Goal: Check status: Check status

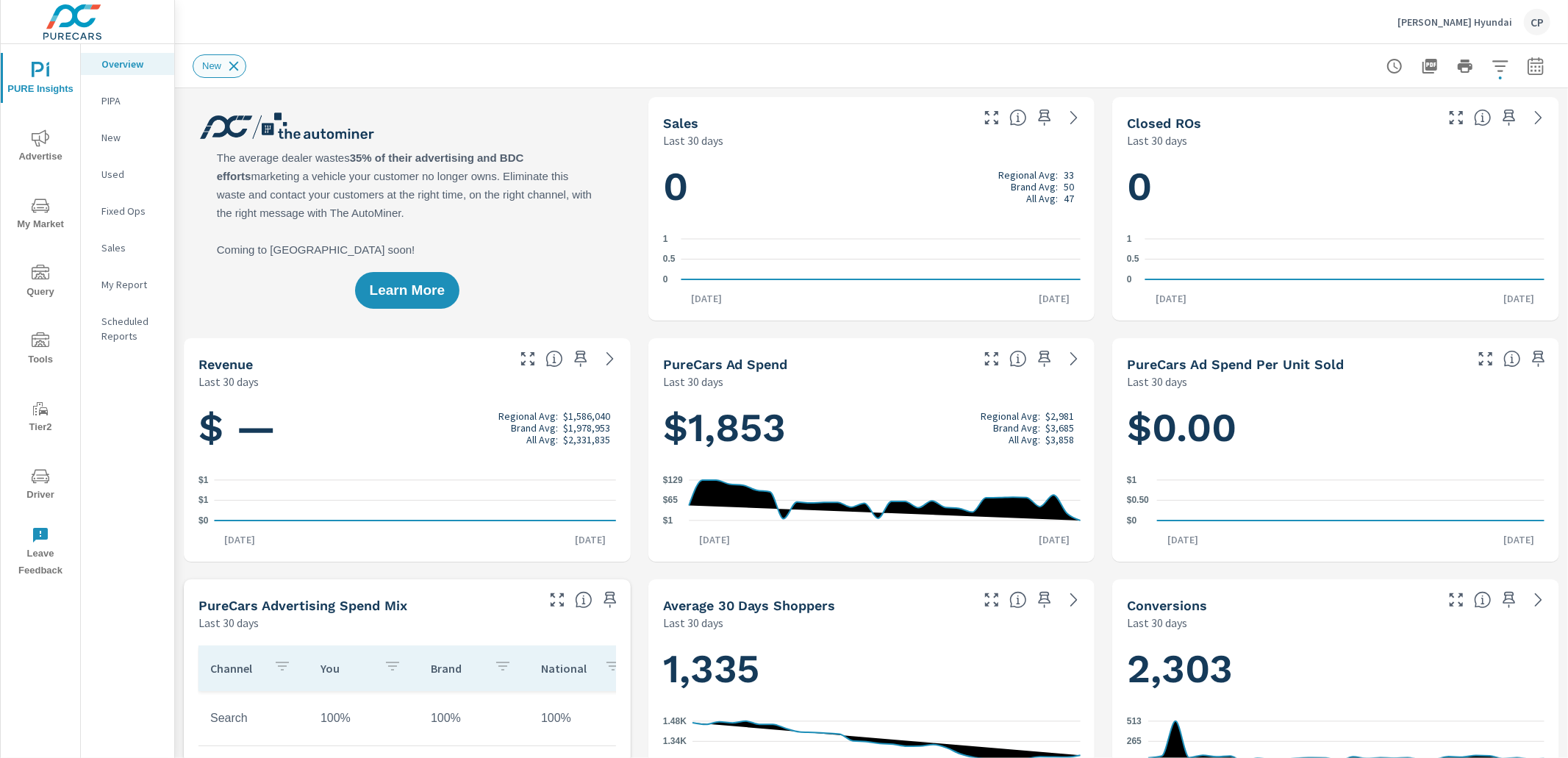
click at [233, 65] on icon at bounding box center [234, 67] width 16 height 16
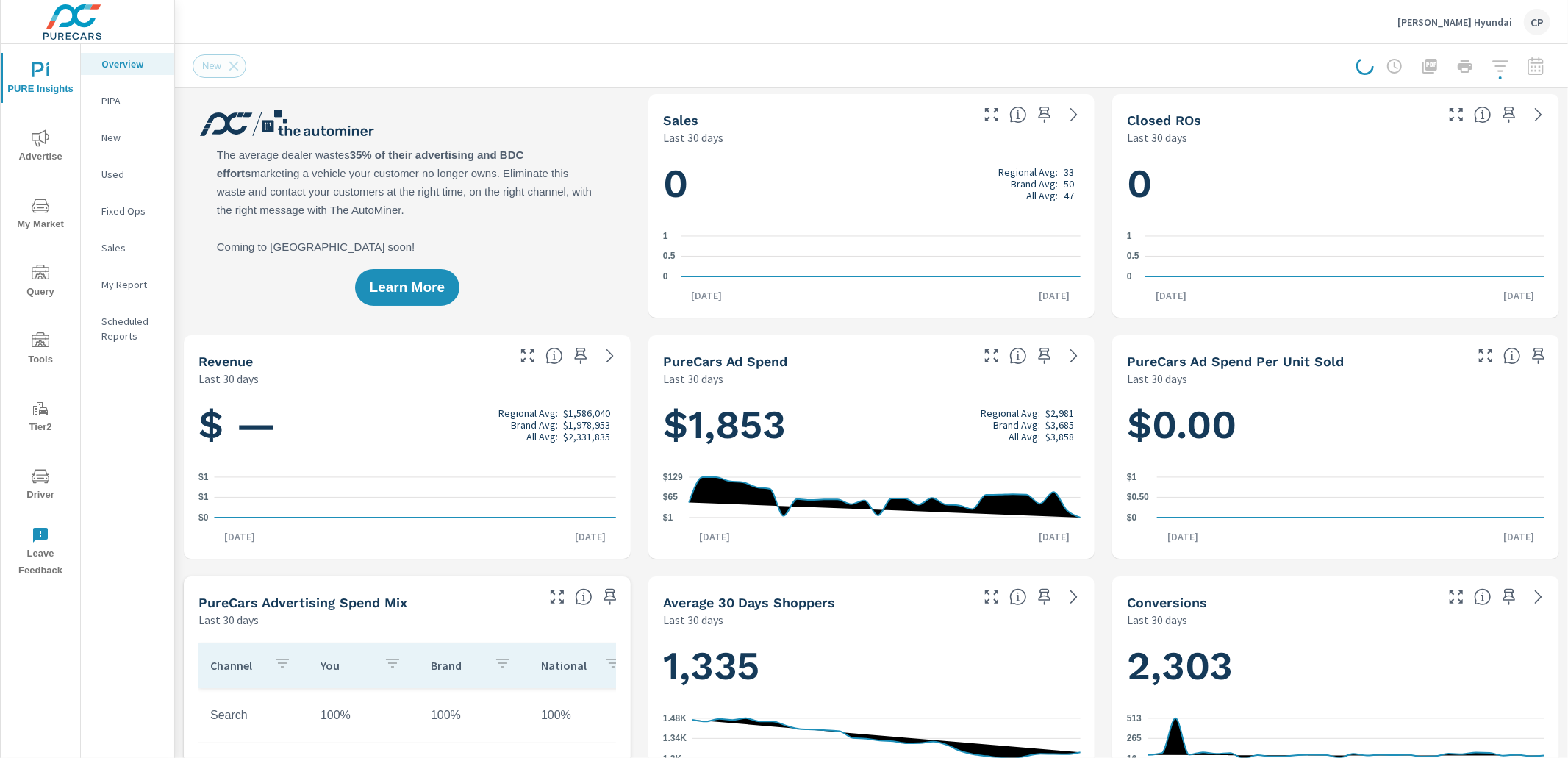
scroll to position [2, 0]
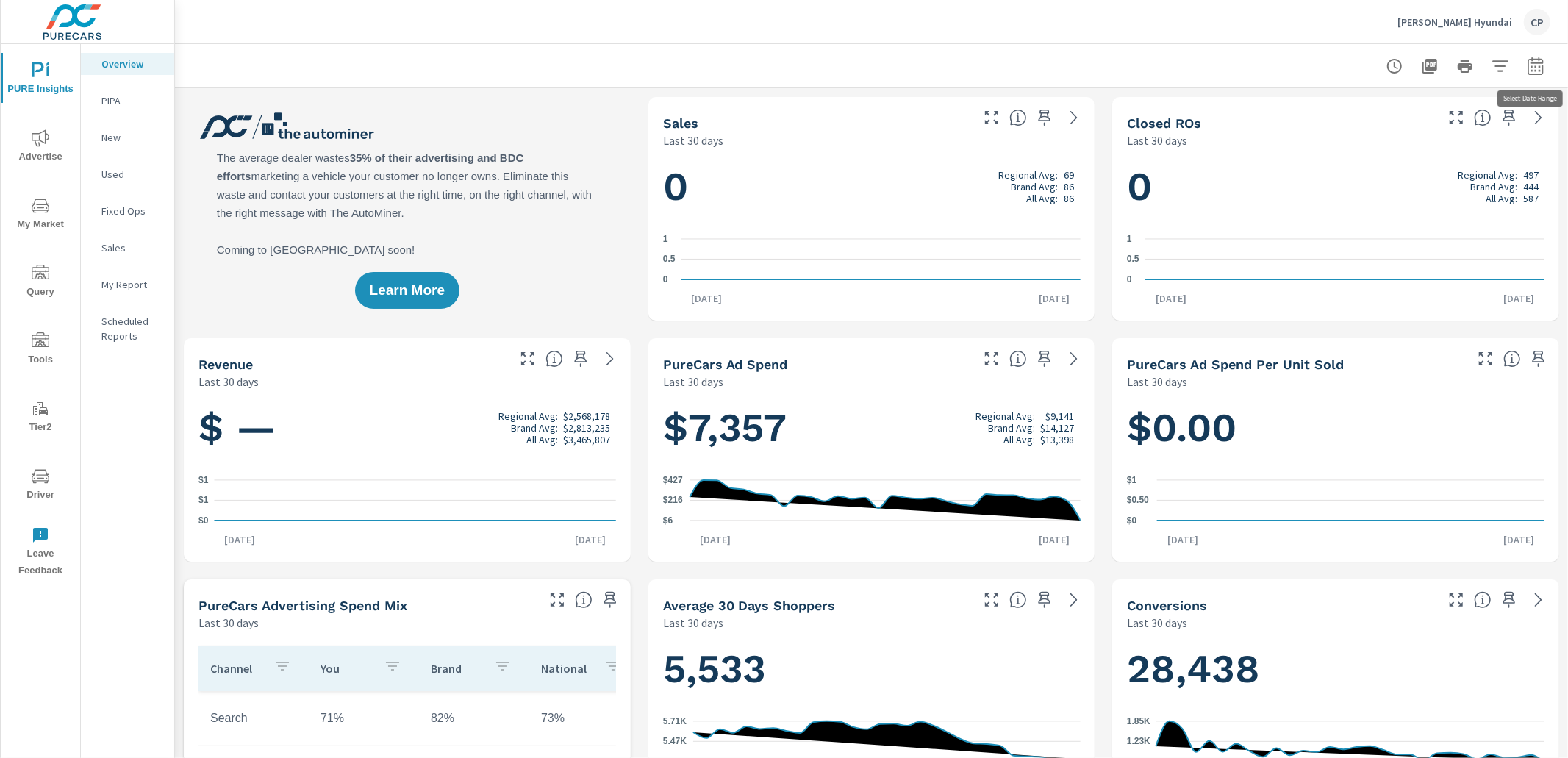
click at [1535, 61] on icon "button" at bounding box center [1536, 67] width 18 height 18
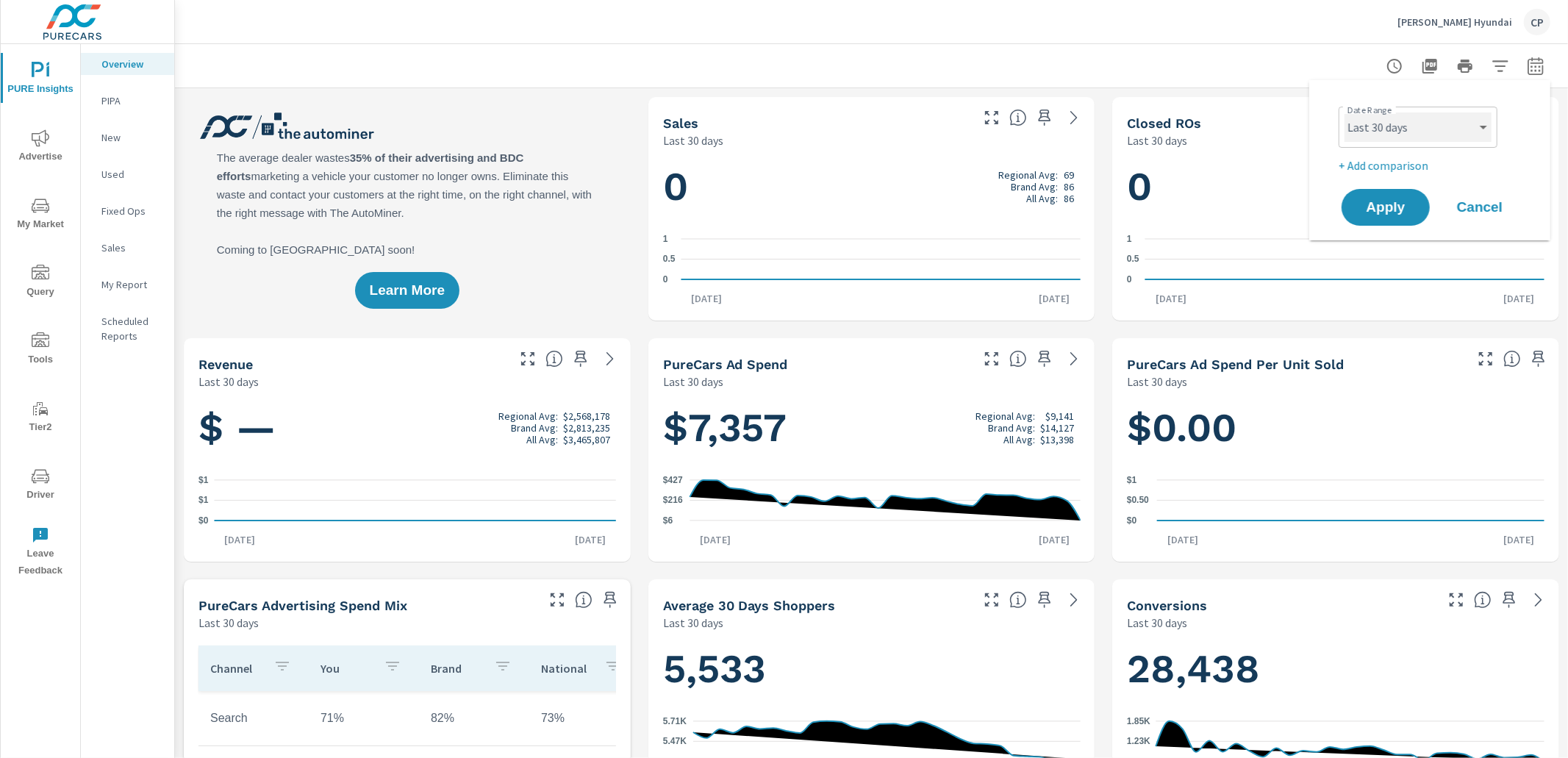
click at [1451, 129] on select "Custom [DATE] Last week Last 7 days Last 14 days Last 30 days Last 45 days Last…" at bounding box center [1418, 126] width 147 height 29
click at [1344, 112] on select "Custom [DATE] Last week Last 7 days Last 14 days Last 30 days Last 45 days Last…" at bounding box center [1418, 126] width 147 height 29
click at [1418, 120] on select "Custom [DATE] Last week Last 7 days Last 14 days Last 30 days Last 45 days Last…" at bounding box center [1418, 126] width 147 height 29
click at [1344, 112] on select "Custom [DATE] Last week Last 7 days Last 14 days Last 30 days Last 45 days Last…" at bounding box center [1418, 126] width 147 height 29
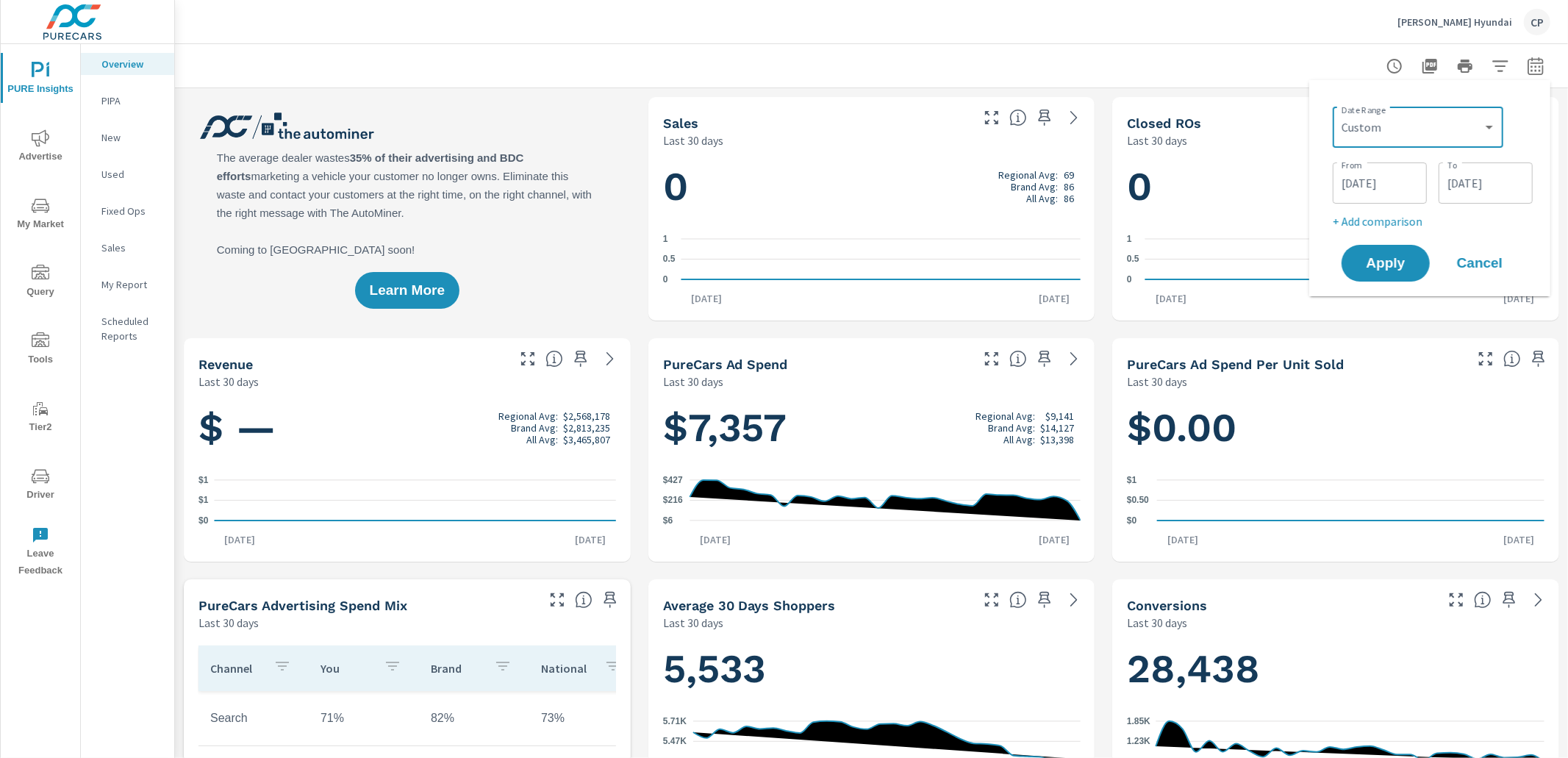
click at [1465, 188] on input "[DATE]" at bounding box center [1486, 182] width 82 height 29
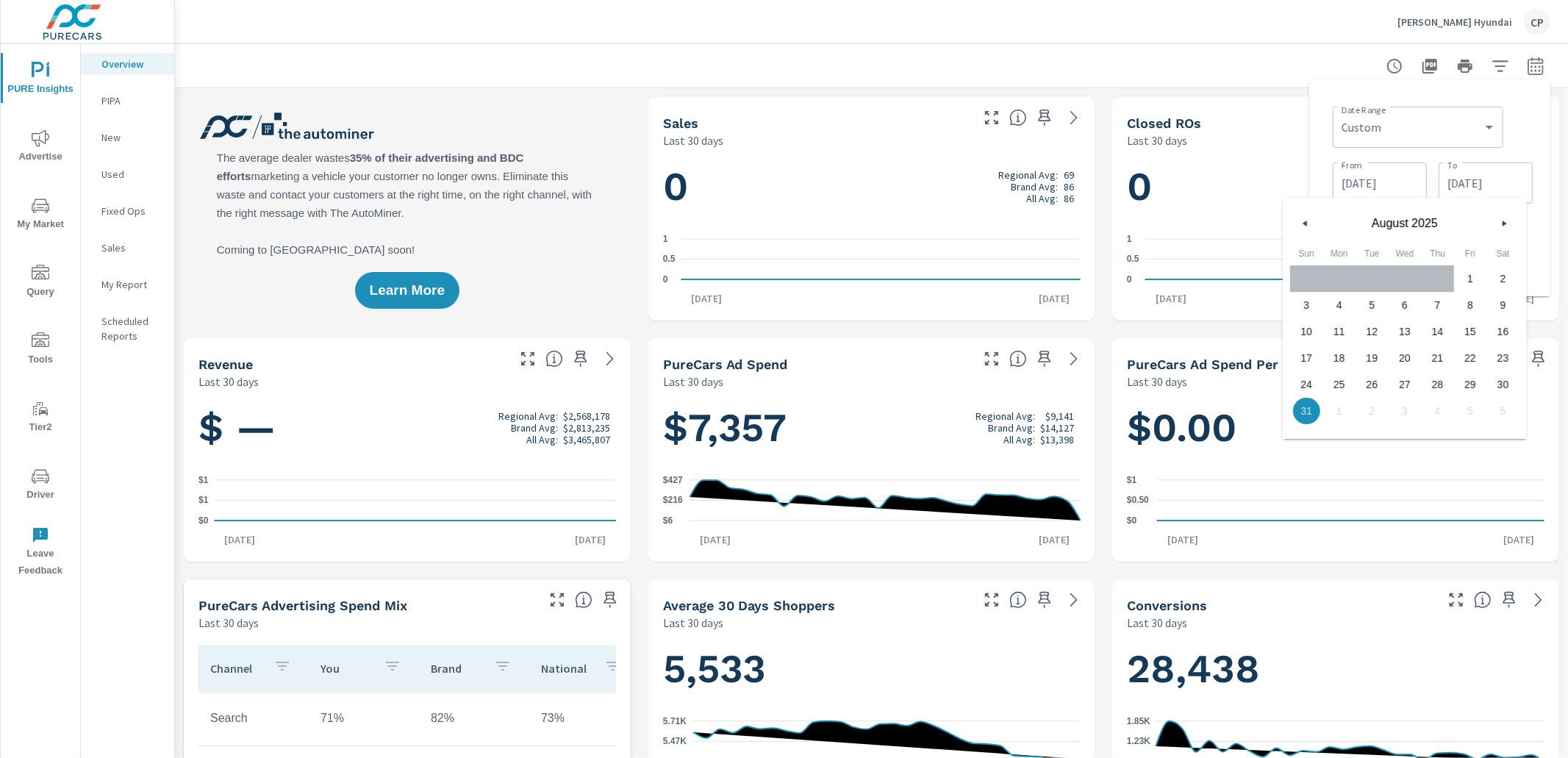
click at [1400, 185] on input "[DATE]" at bounding box center [1380, 182] width 82 height 29
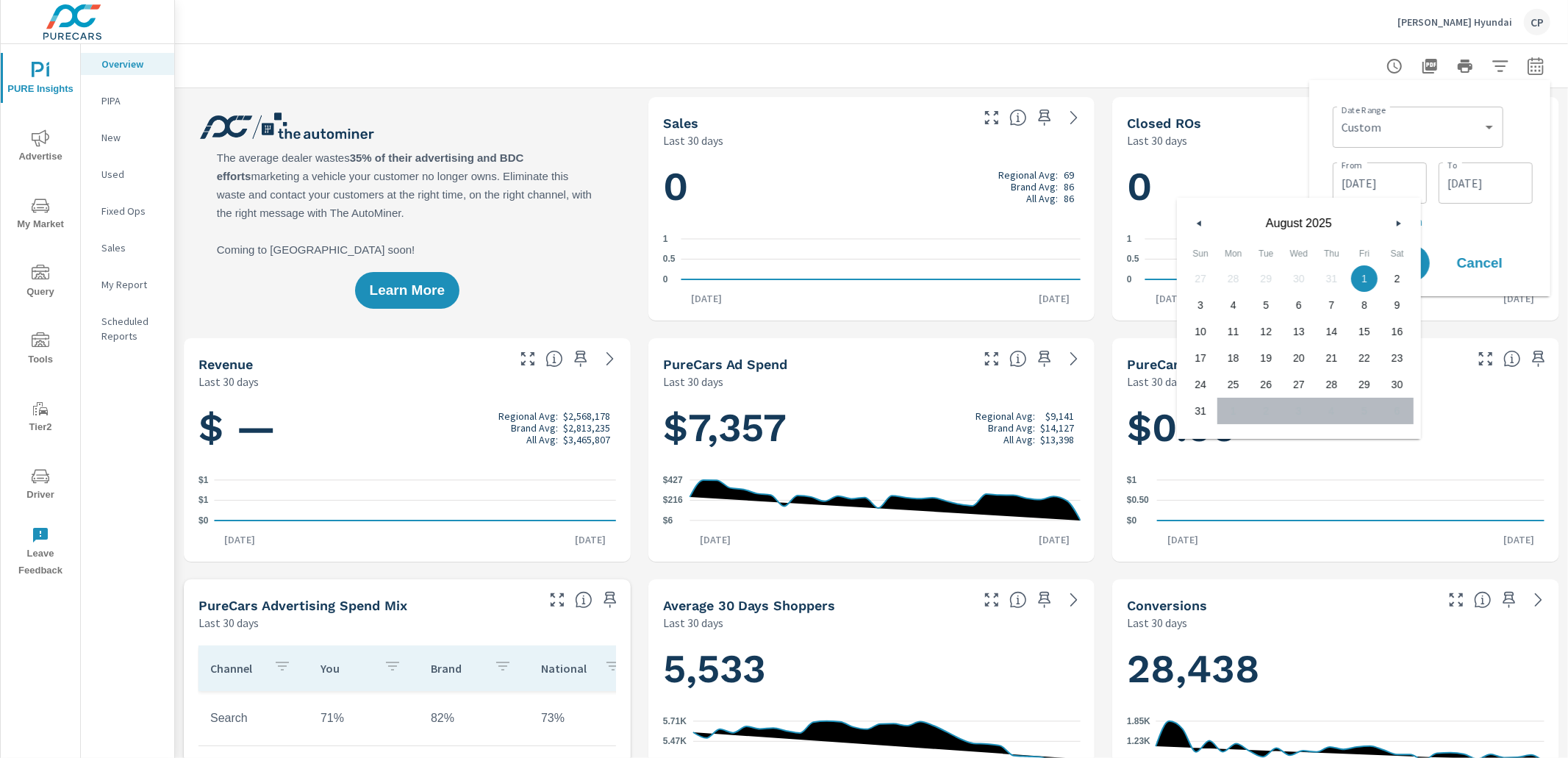
click at [1393, 224] on button "button" at bounding box center [1398, 224] width 18 height 18
click at [1403, 224] on button "button" at bounding box center [1398, 224] width 18 height 18
click at [1407, 128] on select "Custom [DATE] Last week Last 7 days Last 14 days Last 30 days Last 45 days Last…" at bounding box center [1418, 126] width 159 height 29
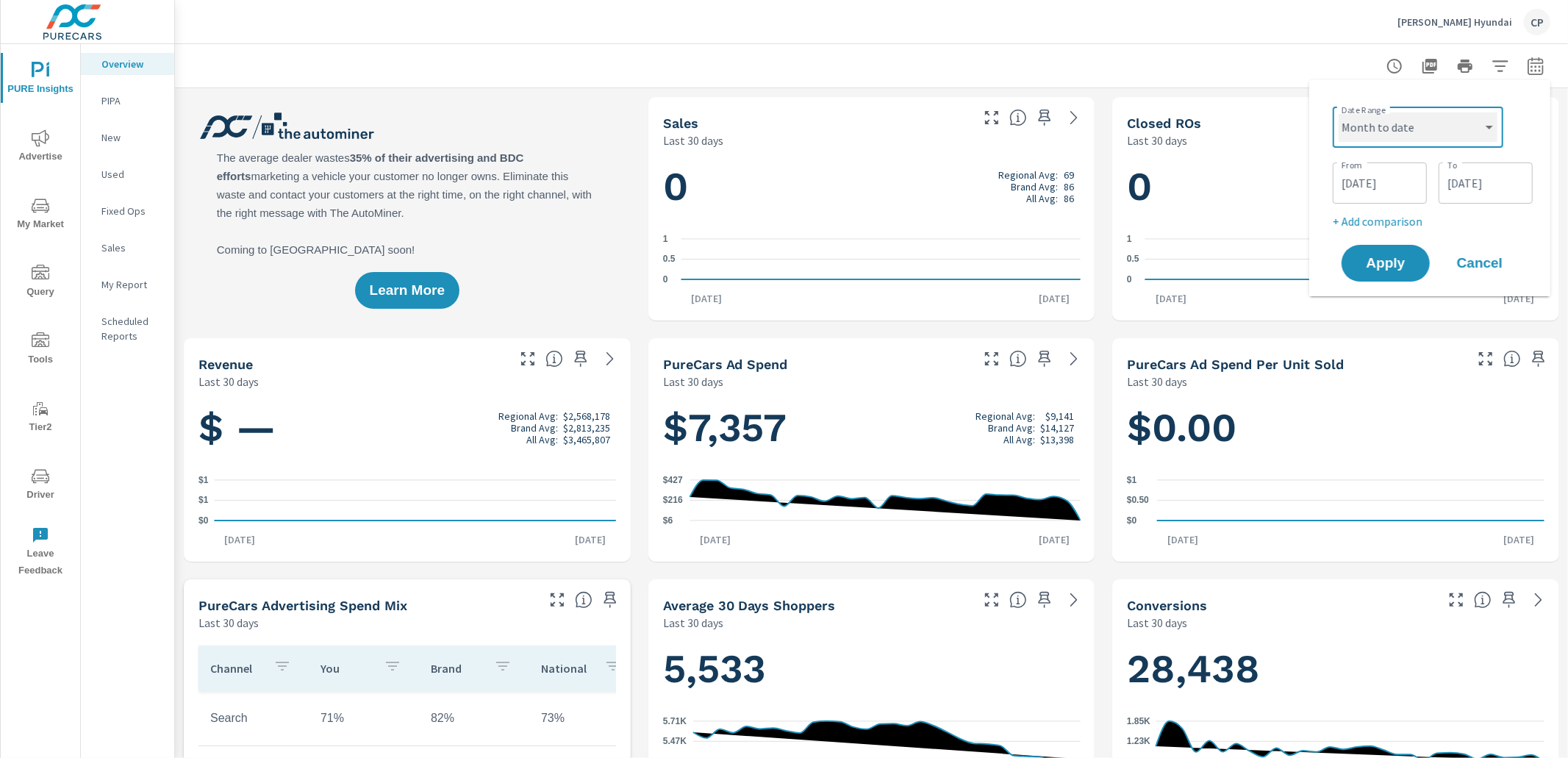
click at [1338, 112] on select "Custom [DATE] Last week Last 7 days Last 14 days Last 30 days Last 45 days Last…" at bounding box center [1418, 126] width 159 height 29
select select "Month to date"
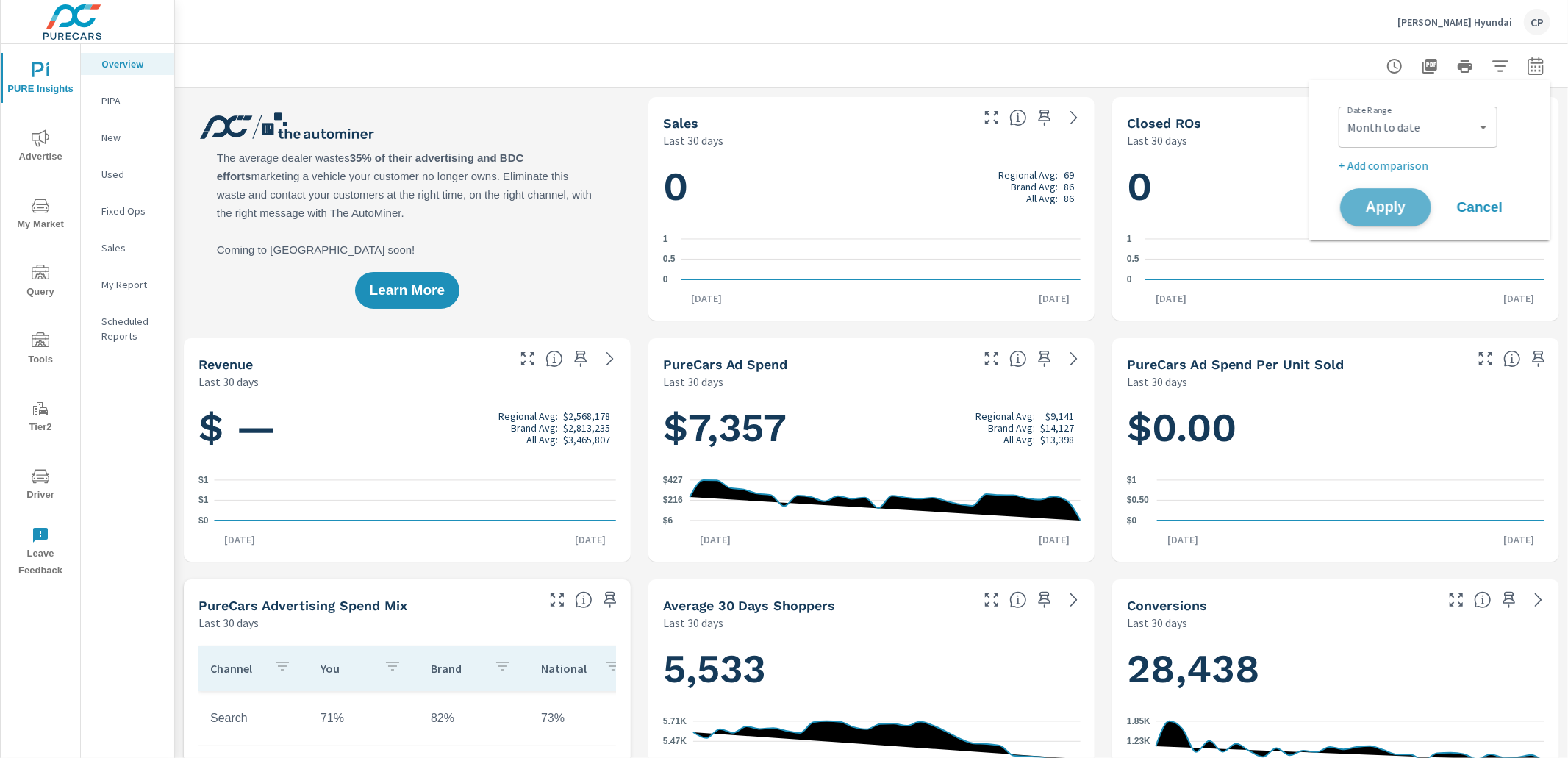
drag, startPoint x: 1411, startPoint y: 201, endPoint x: 1403, endPoint y: 203, distance: 8.2
click at [1411, 201] on span "Apply" at bounding box center [1386, 207] width 61 height 14
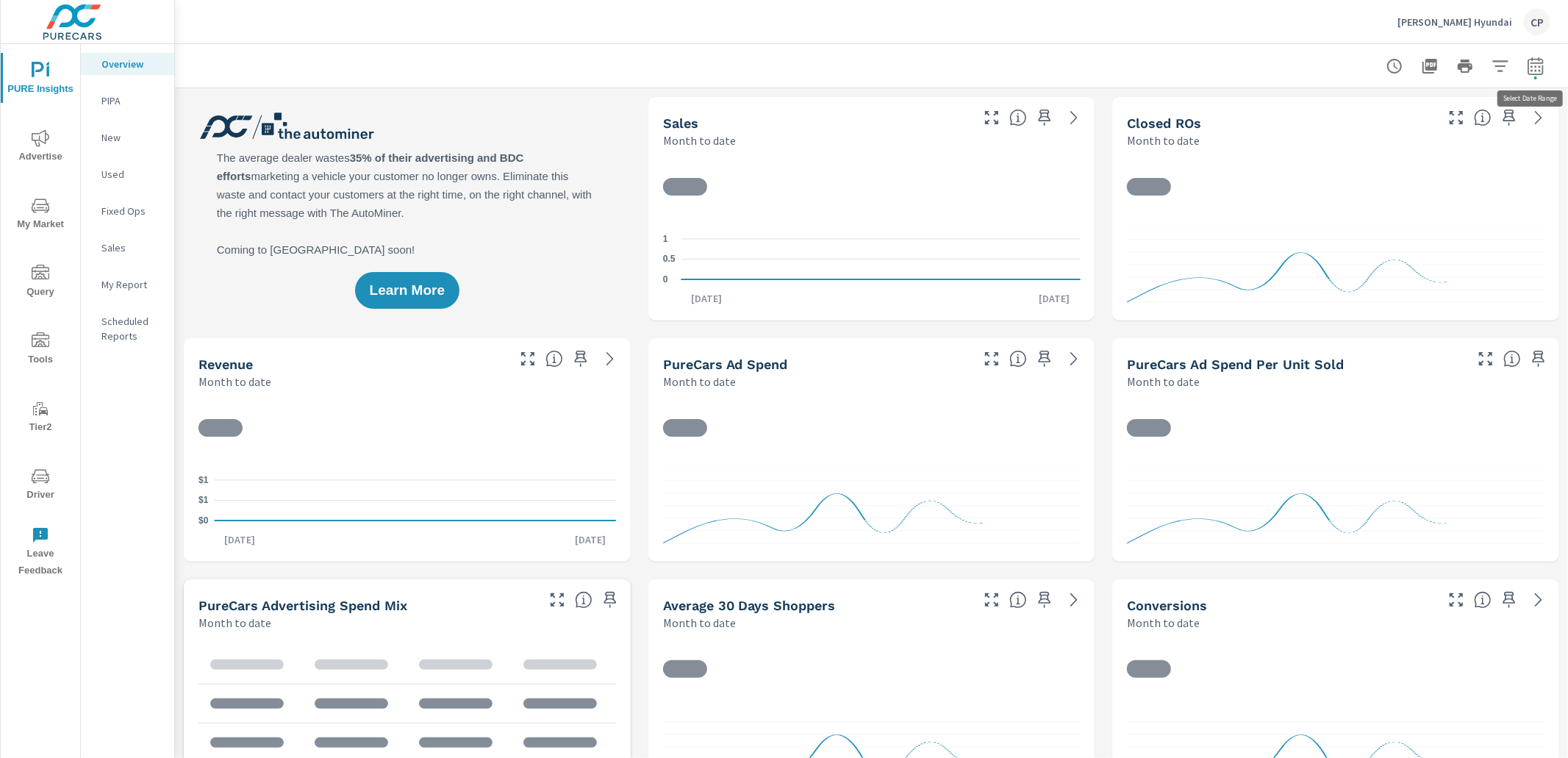
click at [1540, 64] on icon "button" at bounding box center [1536, 67] width 18 height 18
select select "Month to date"
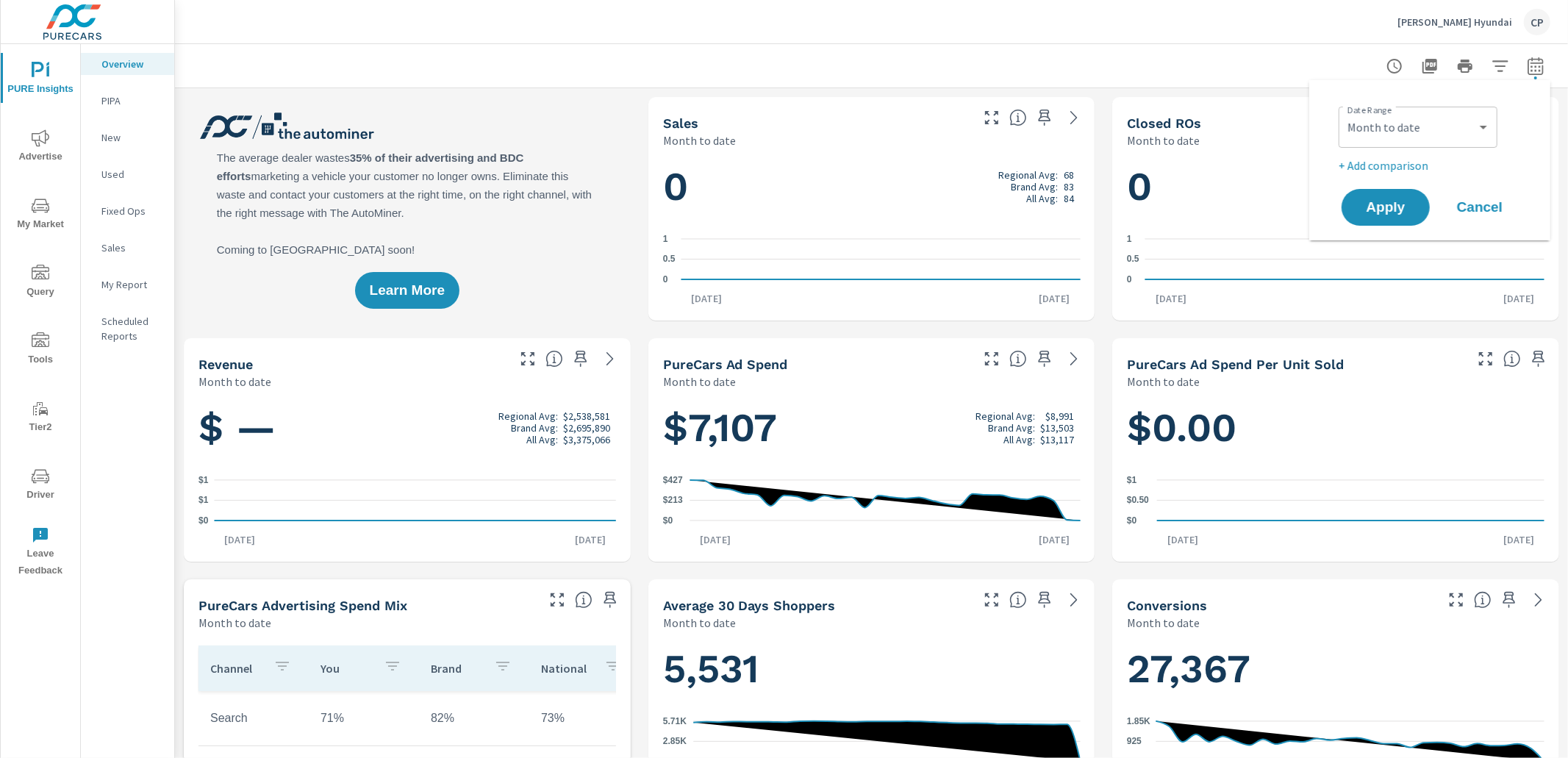
click at [1400, 166] on p "+ Add comparison" at bounding box center [1433, 165] width 188 height 18
click at [1387, 189] on select "Custom Previous period Previous month Previous year" at bounding box center [1418, 191] width 147 height 29
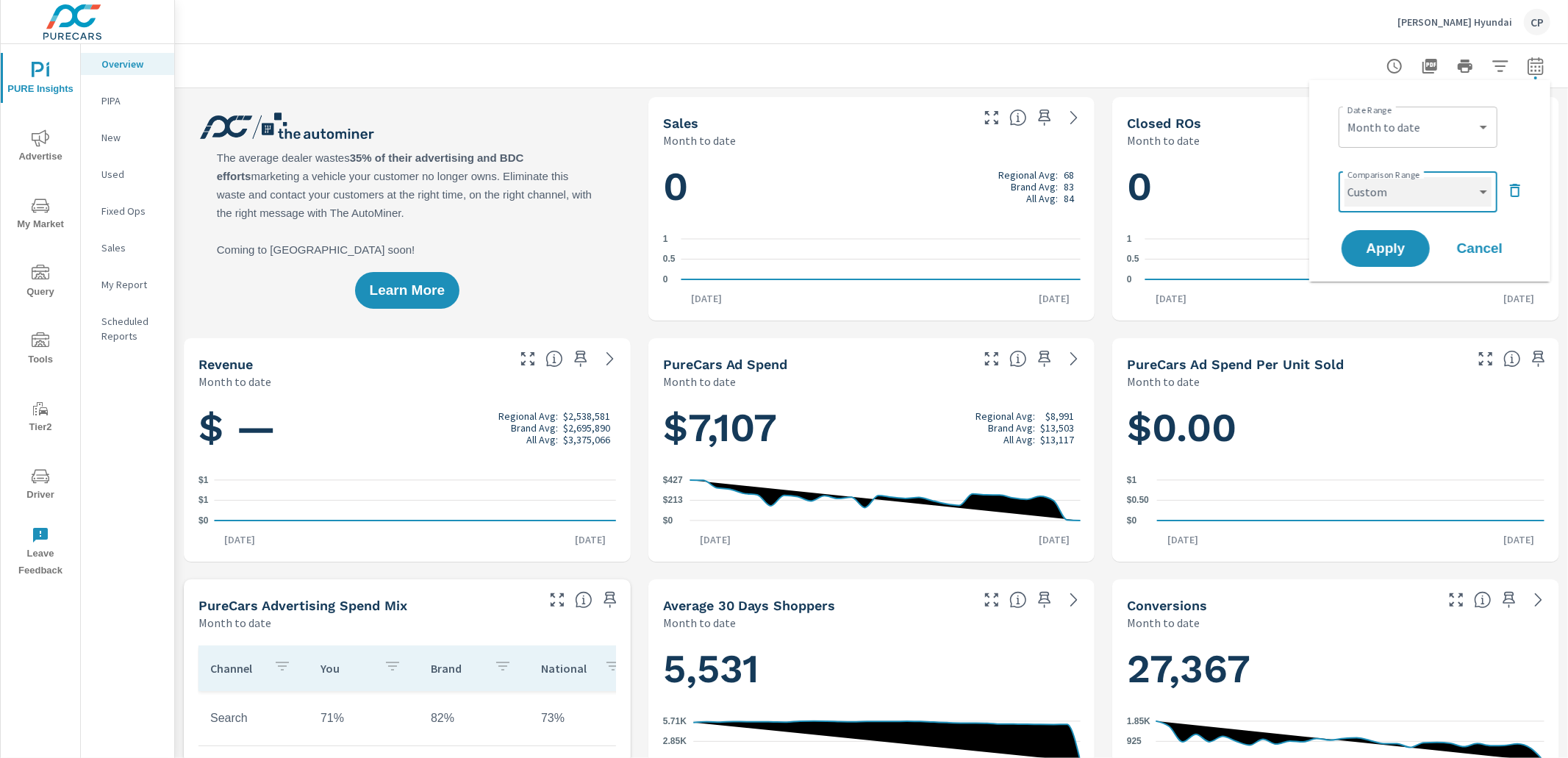
click at [1344, 177] on select "Custom Previous period Previous month Previous year" at bounding box center [1418, 191] width 147 height 29
select select "custom"
click at [1366, 247] on input "[DATE]" at bounding box center [1380, 247] width 82 height 29
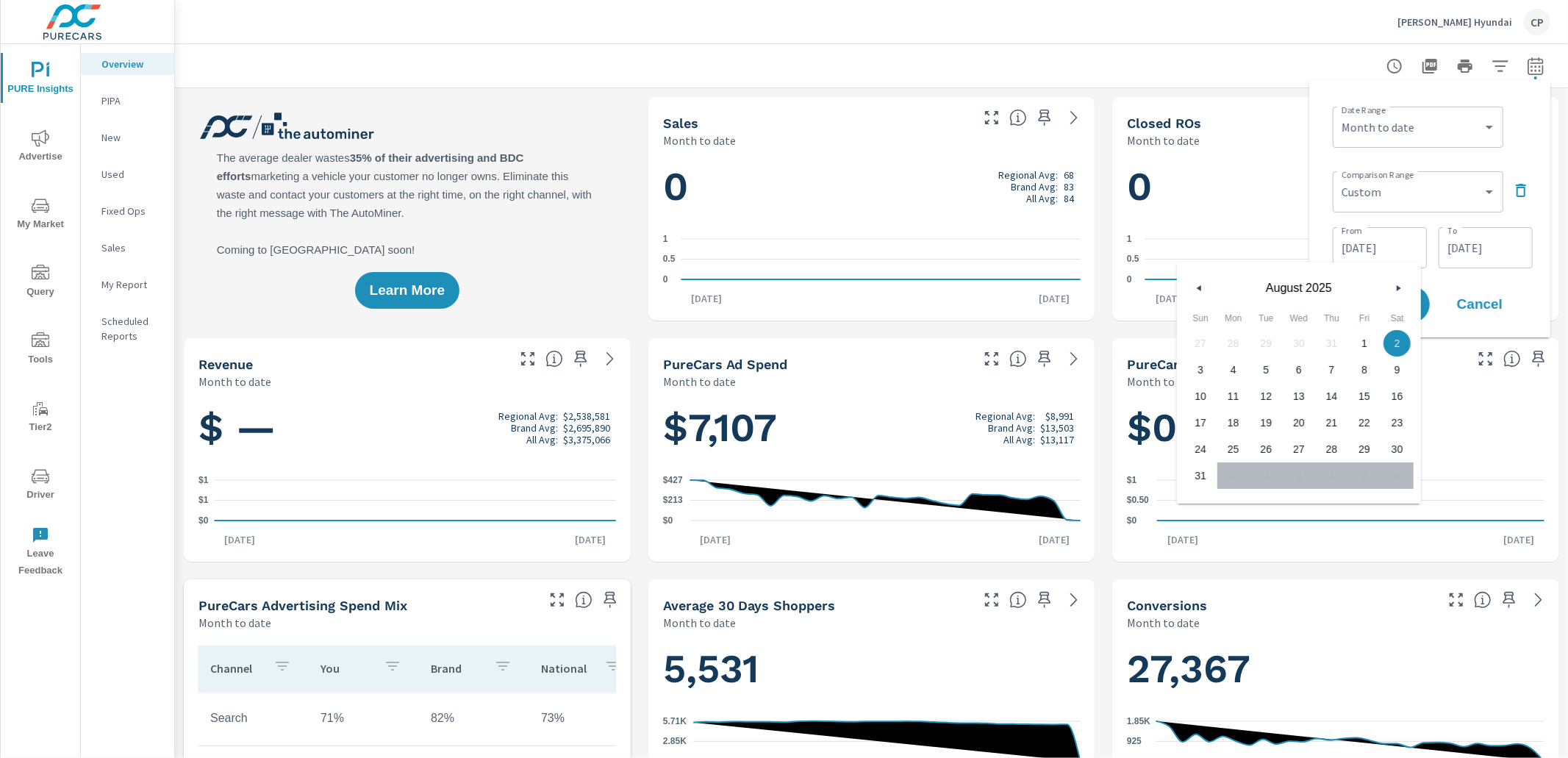
click at [1365, 331] on span "1" at bounding box center [1365, 342] width 6 height 26
type input "[DATE]"
click at [1466, 257] on input "[DATE]" at bounding box center [1486, 247] width 82 height 29
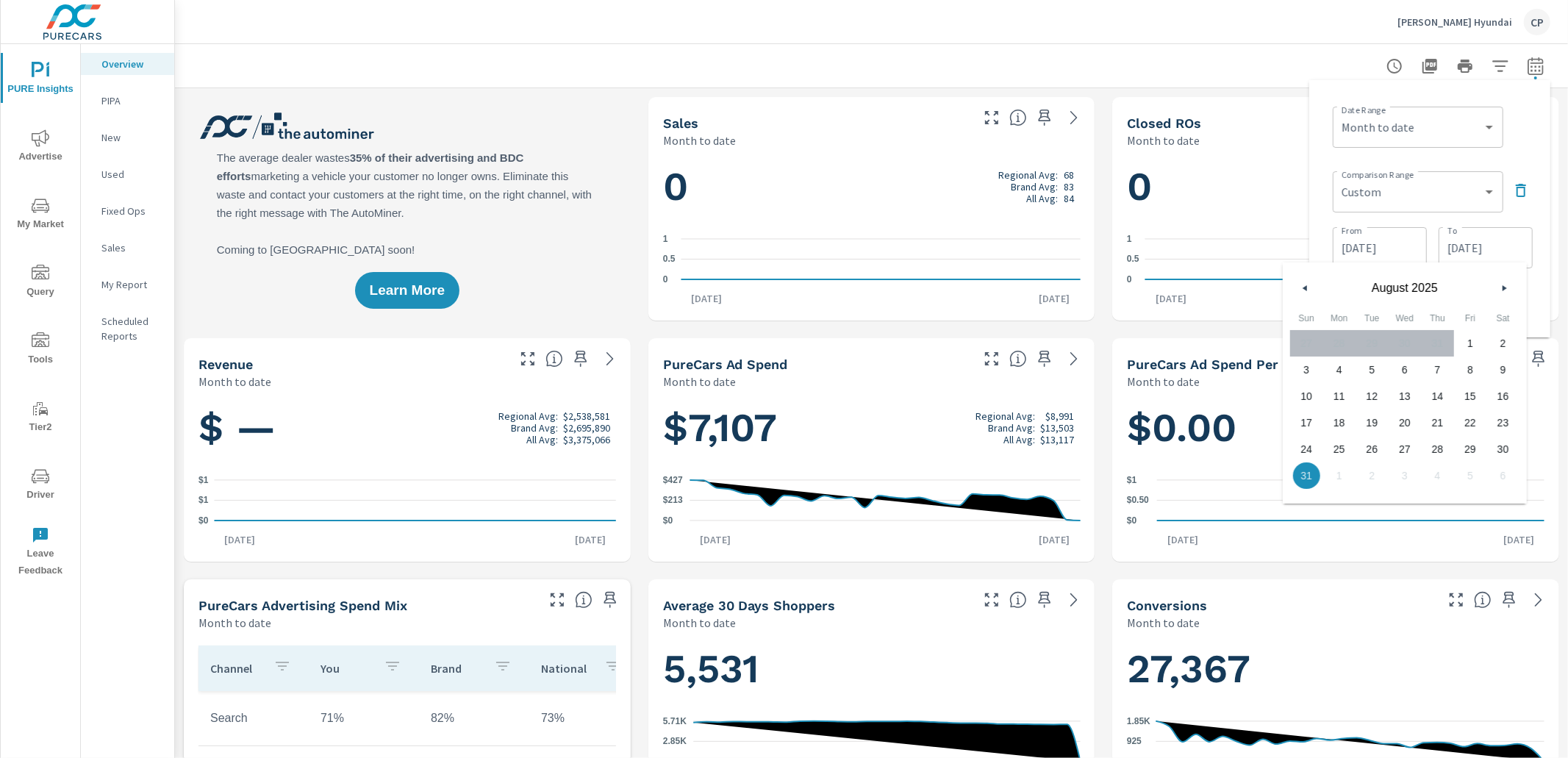
click at [1442, 446] on span "28" at bounding box center [1437, 449] width 33 height 19
type input "[DATE]"
click at [1436, 125] on select "Custom [DATE] Last week Last 7 days Last 14 days Last 30 days Last 45 days Last…" at bounding box center [1418, 126] width 159 height 29
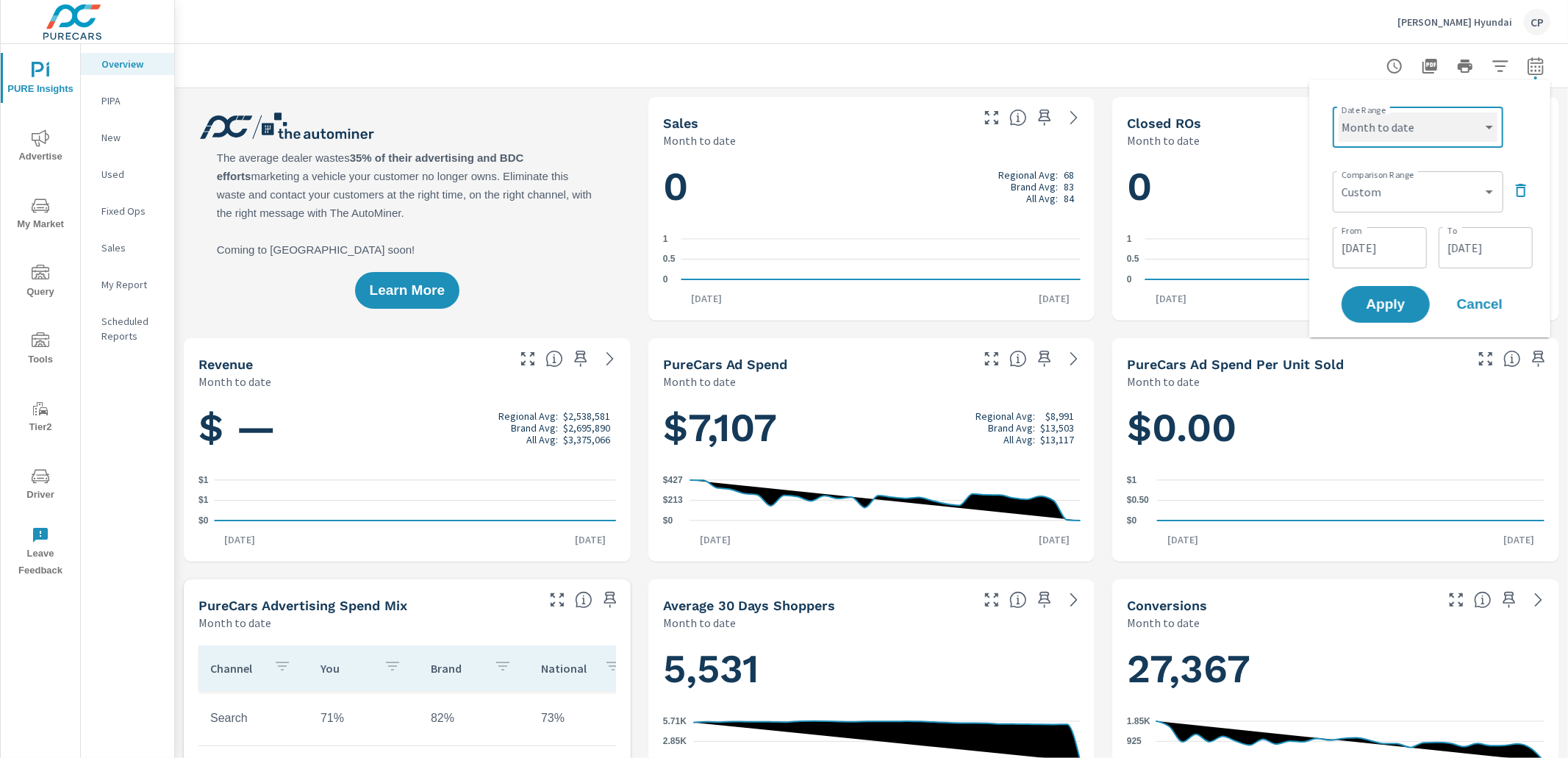
click at [1338, 112] on select "Custom [DATE] Last week Last 7 days Last 14 days Last 30 days Last 45 days Last…" at bounding box center [1418, 126] width 159 height 29
select select "custom"
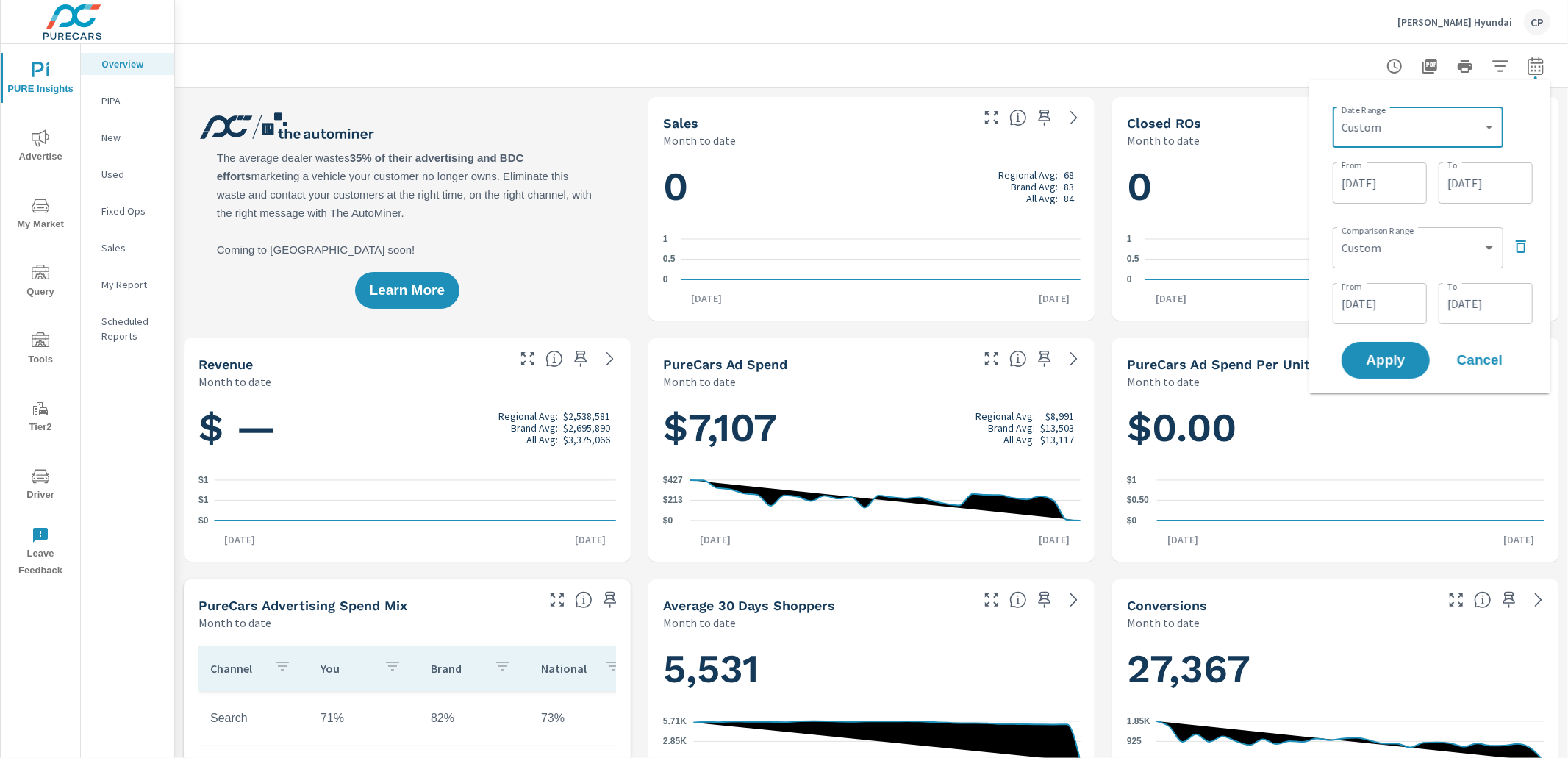
click at [1466, 185] on input "[DATE]" at bounding box center [1486, 182] width 82 height 29
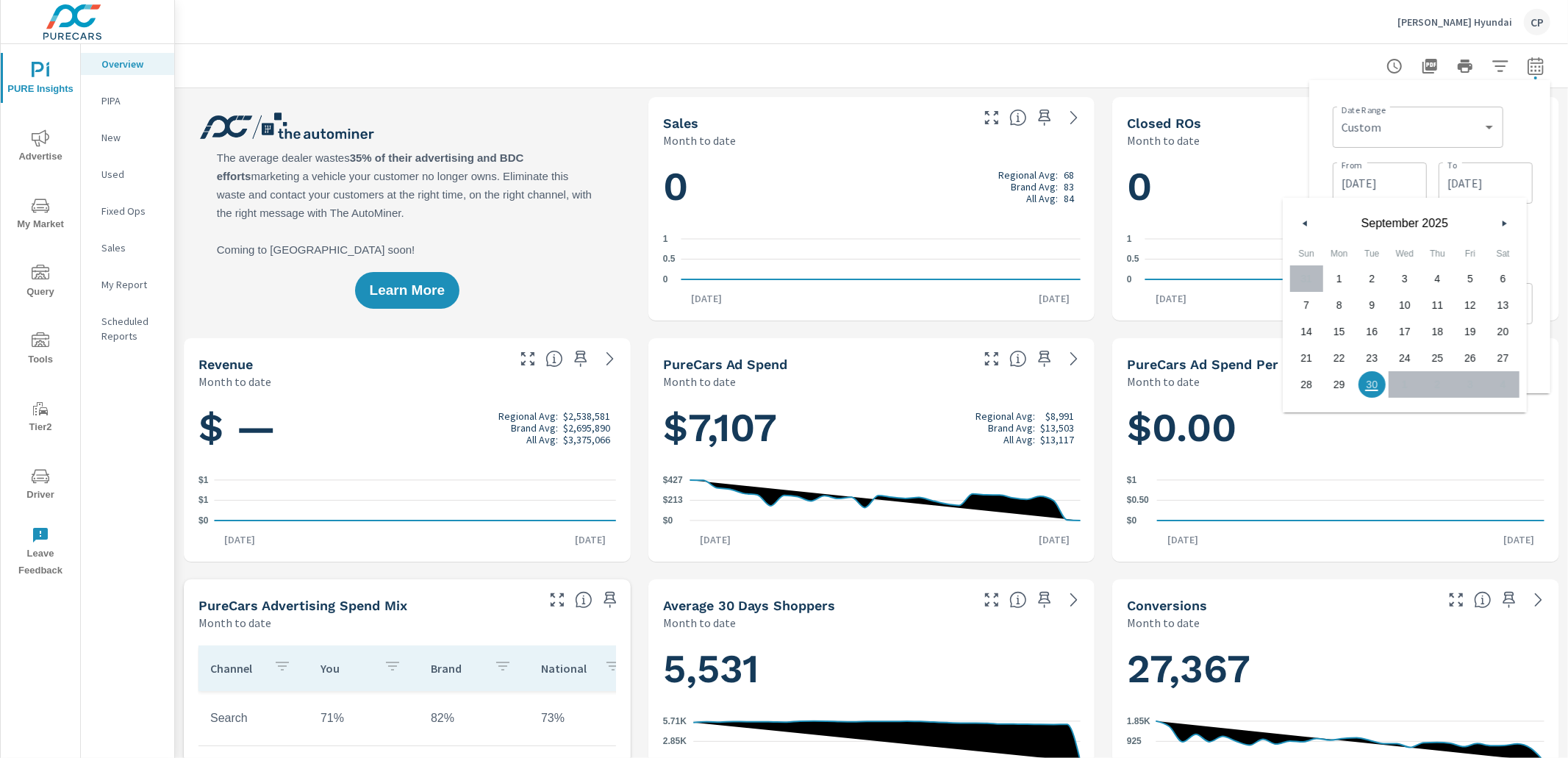
click at [1313, 382] on span "28" at bounding box center [1306, 384] width 33 height 19
type input "[DATE]"
click at [1537, 164] on div "Date Range Custom [DATE] Last week Last 7 days Last 14 days Last 30 days Last 4…" at bounding box center [1430, 236] width 218 height 289
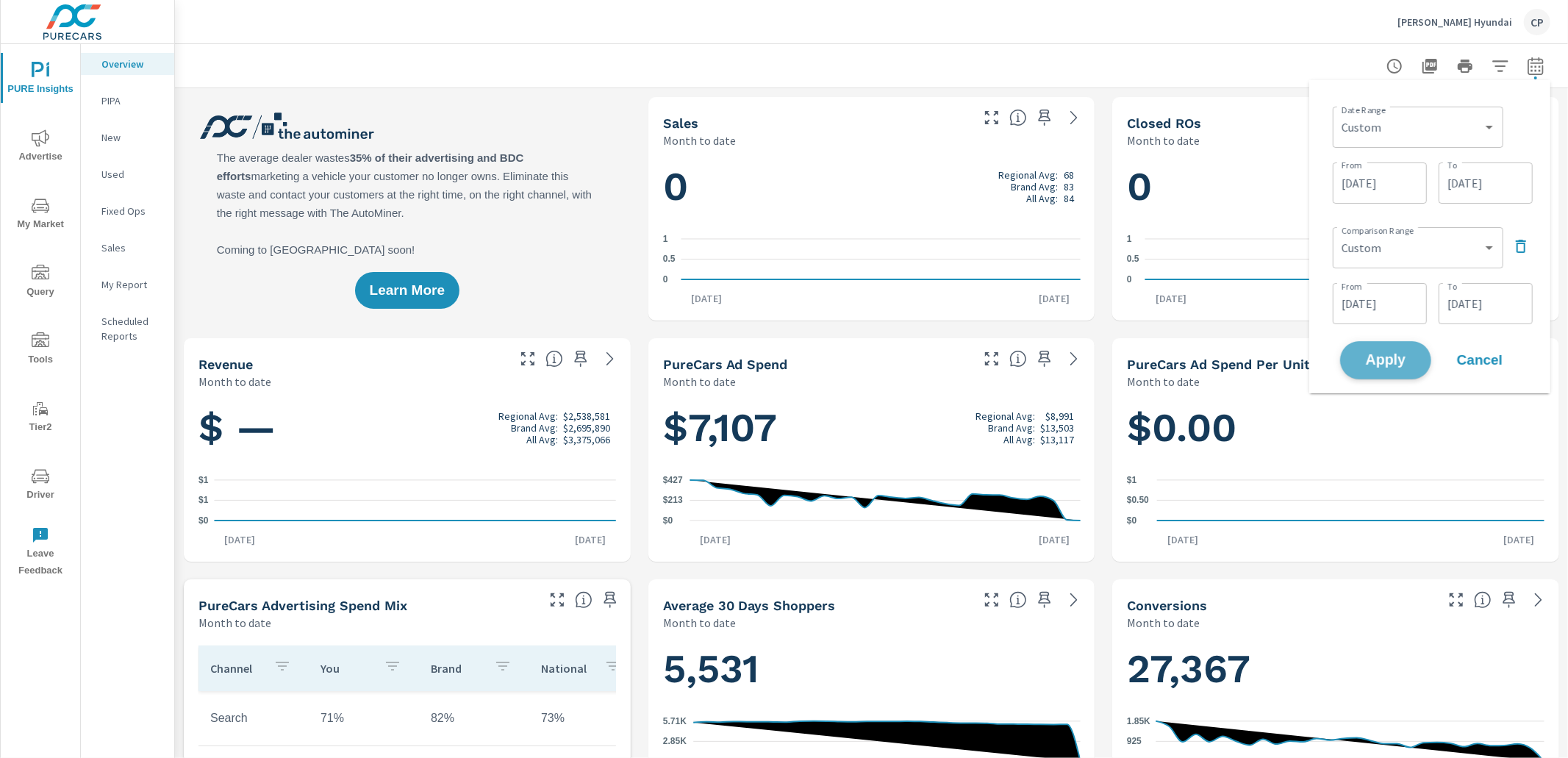
click at [1381, 365] on span "Apply" at bounding box center [1386, 360] width 61 height 14
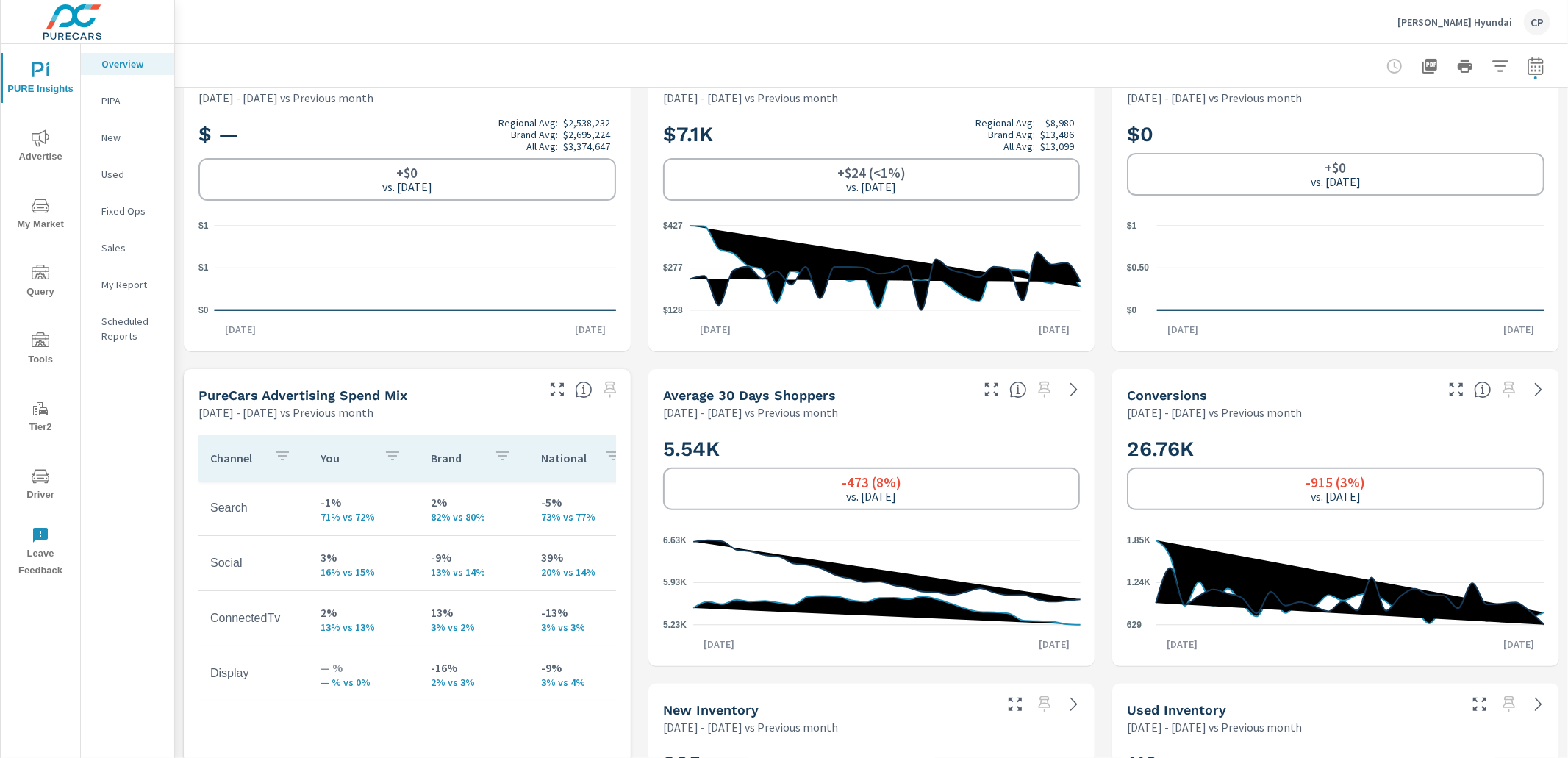
scroll to position [363, 0]
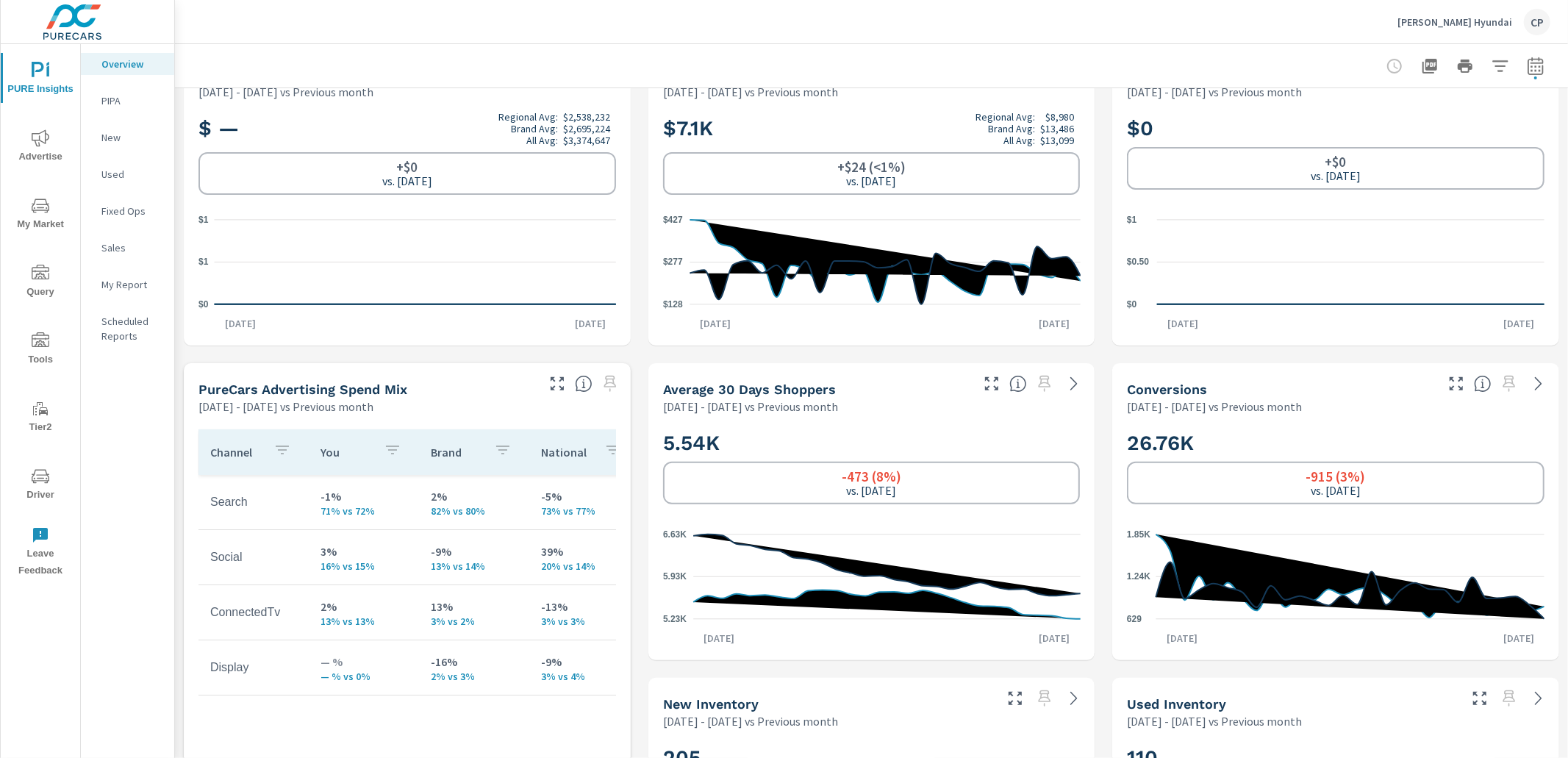
click at [46, 149] on span "Advertise" at bounding box center [40, 147] width 70 height 36
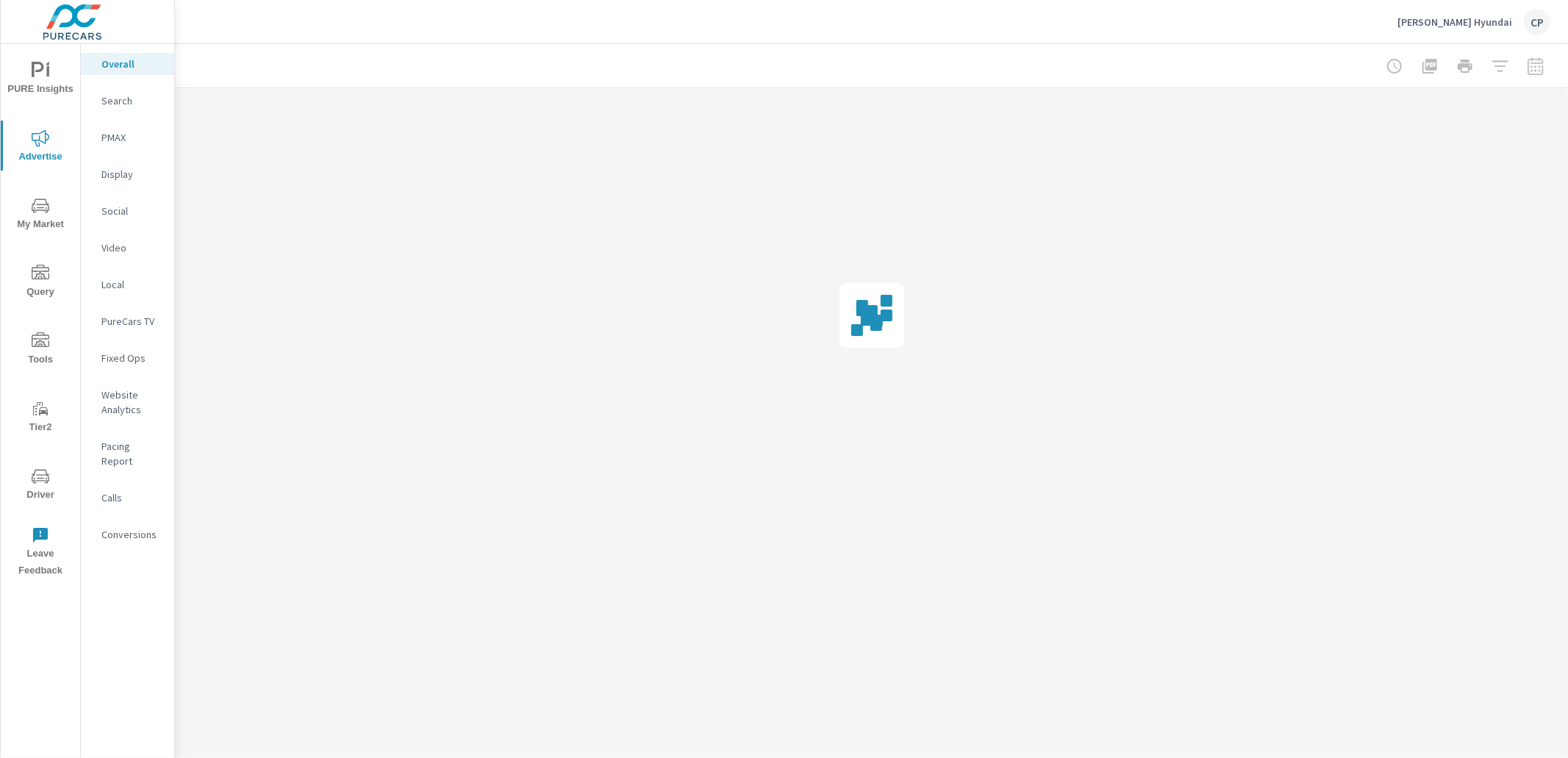
click at [105, 128] on div "PMAX" at bounding box center [127, 137] width 93 height 22
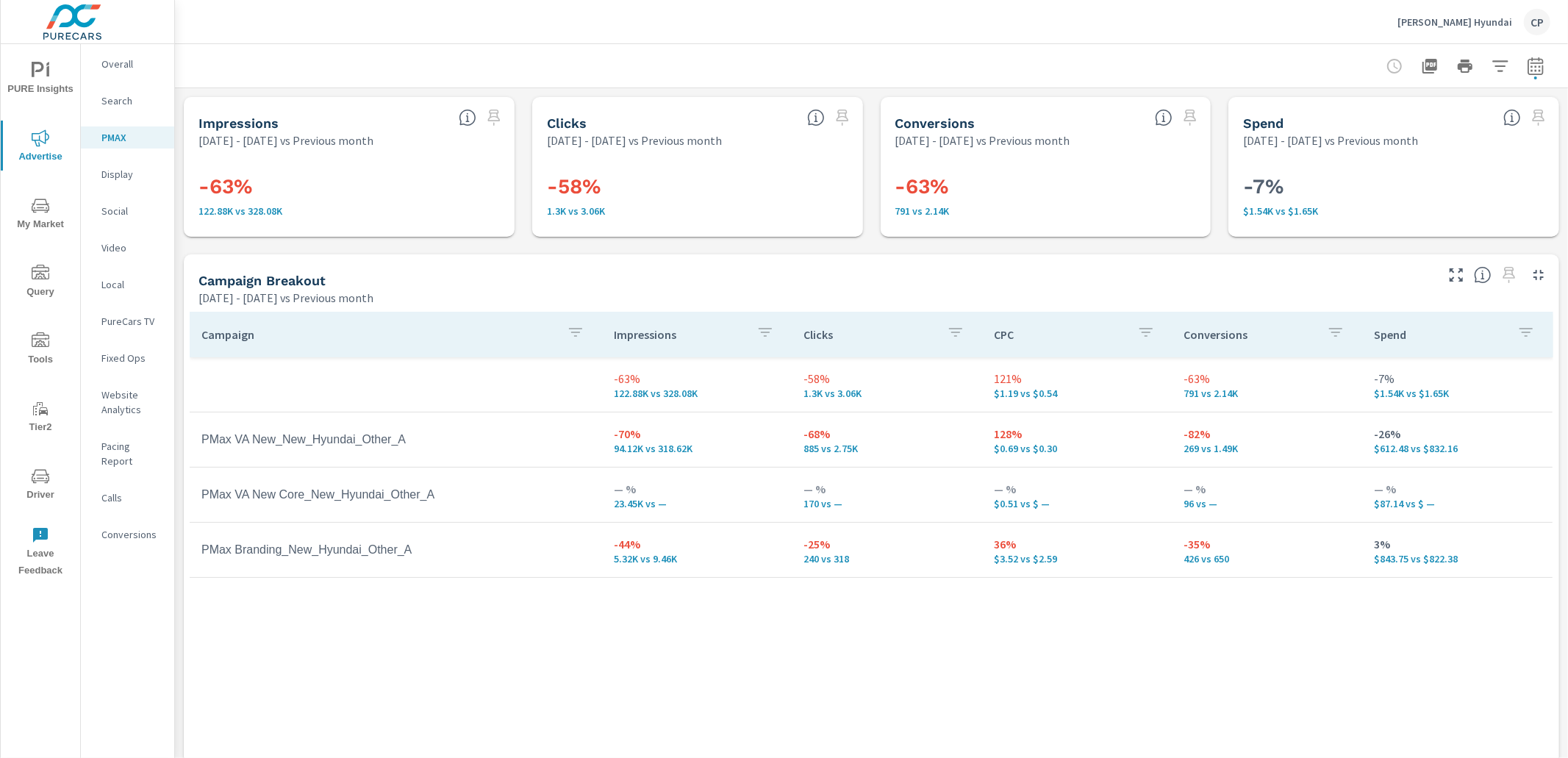
scroll to position [8, 0]
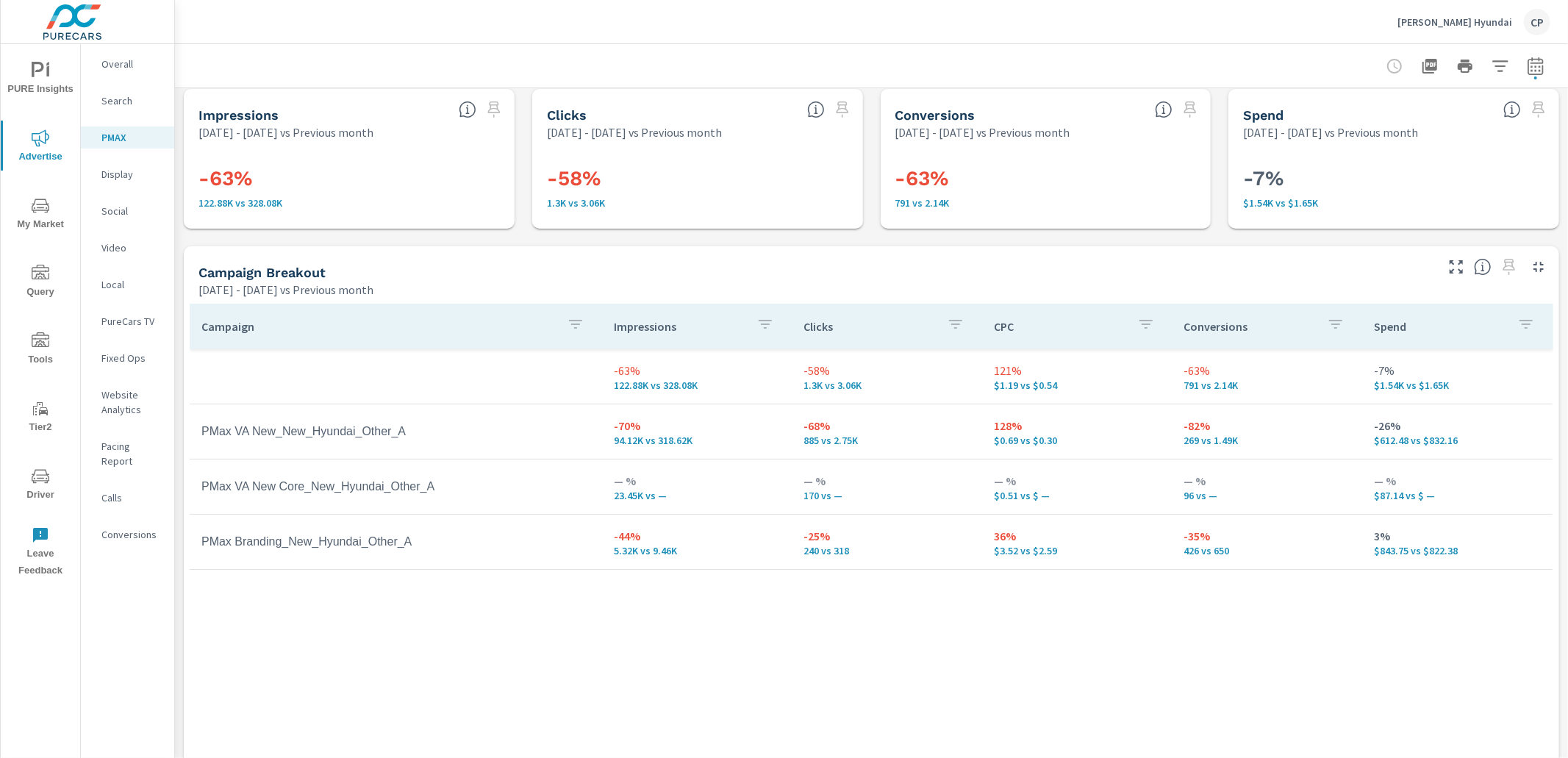
click at [1528, 61] on icon "button" at bounding box center [1535, 66] width 16 height 18
select select "Previous month"
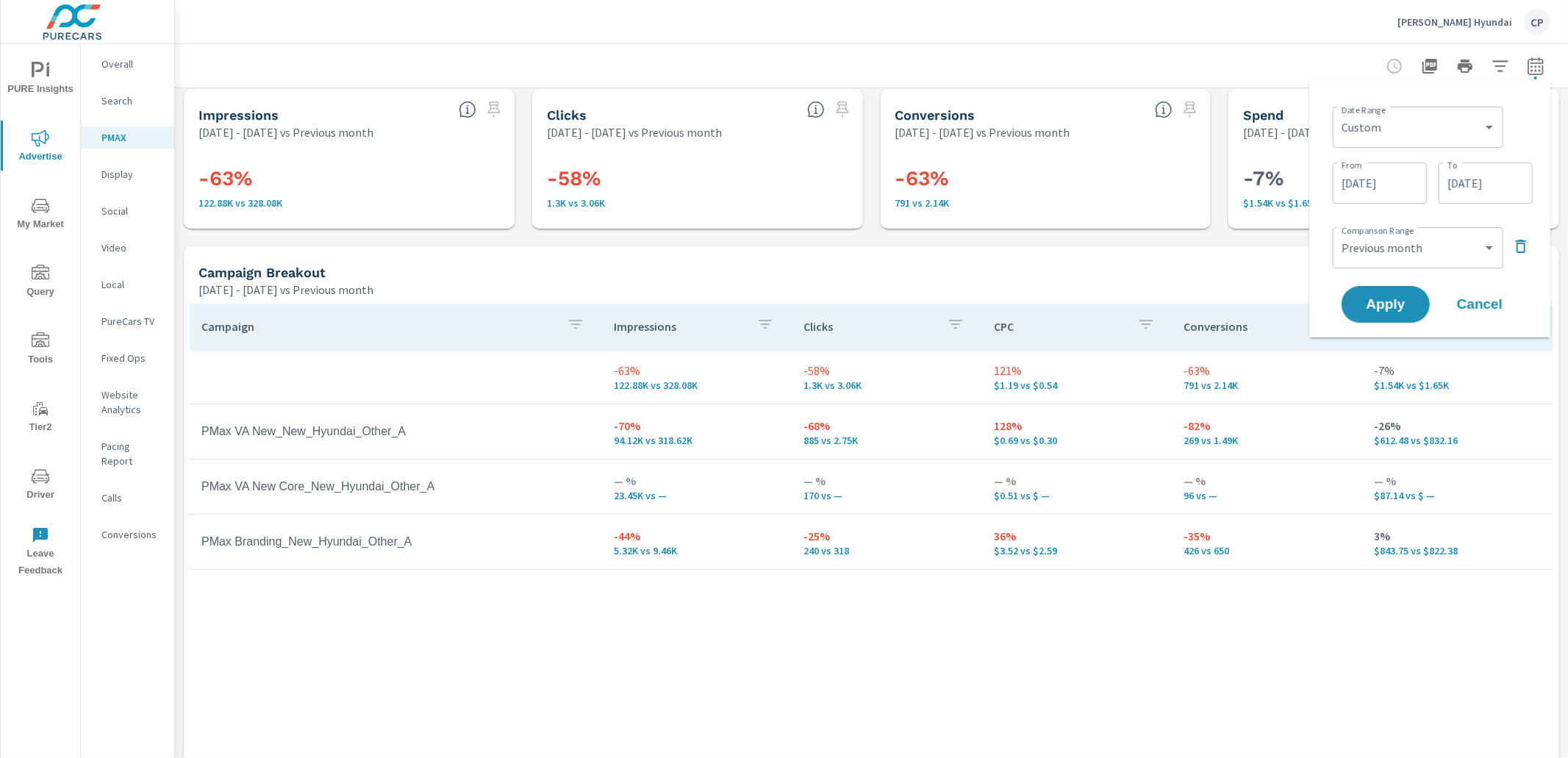
click at [1525, 240] on div "Comparison Range Custom Previous period Previous month Previous year ​" at bounding box center [1432, 246] width 200 height 50
click at [1522, 244] on icon "button" at bounding box center [1521, 247] width 18 height 18
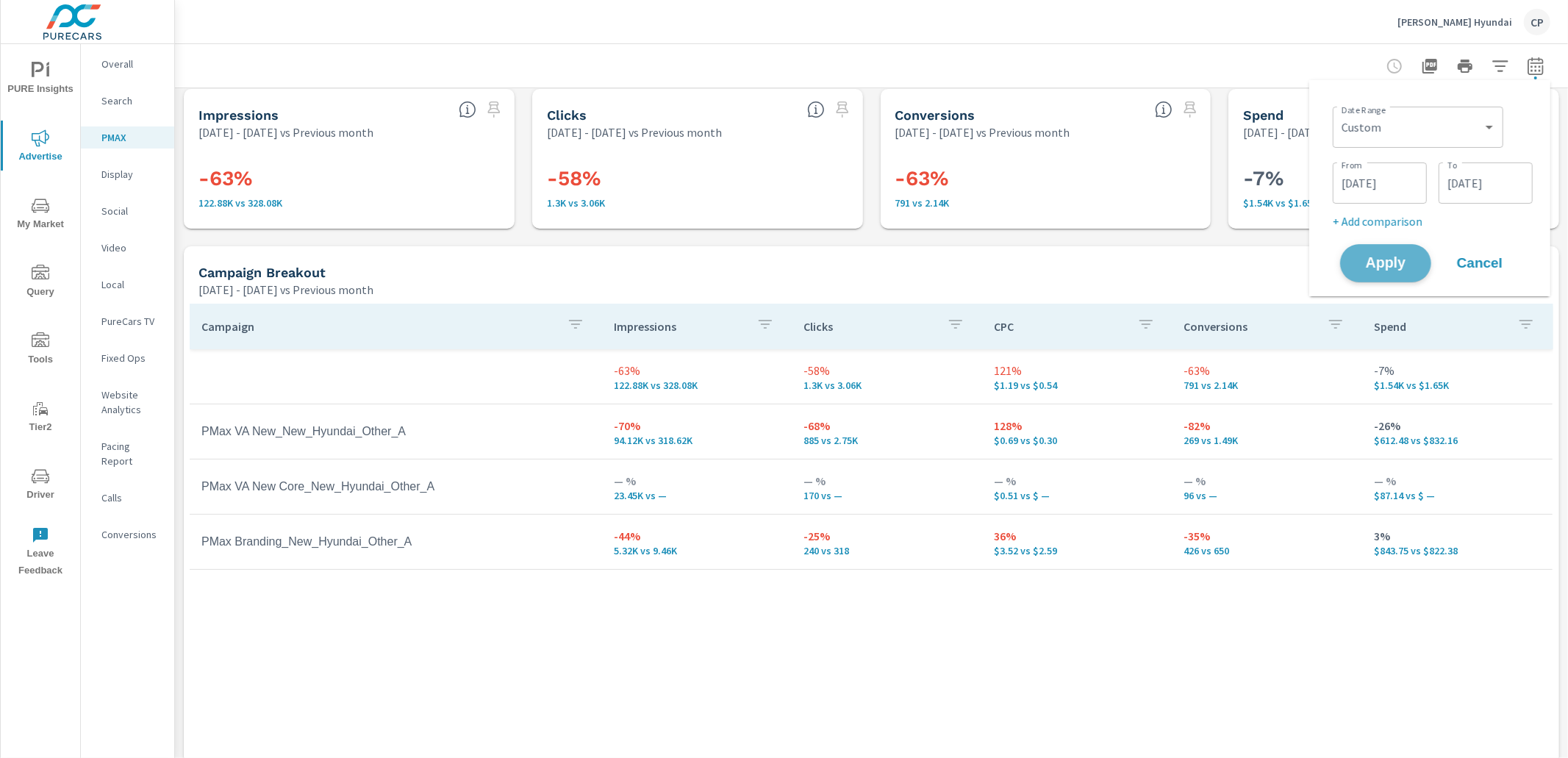
click at [1409, 262] on span "Apply" at bounding box center [1386, 263] width 61 height 14
